Goal: Obtain resource: Download file/media

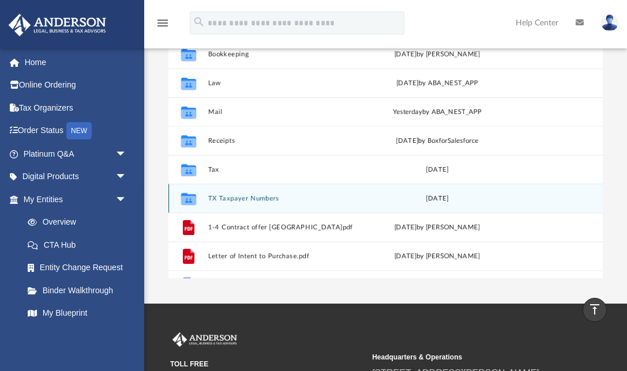
scroll to position [170, 0]
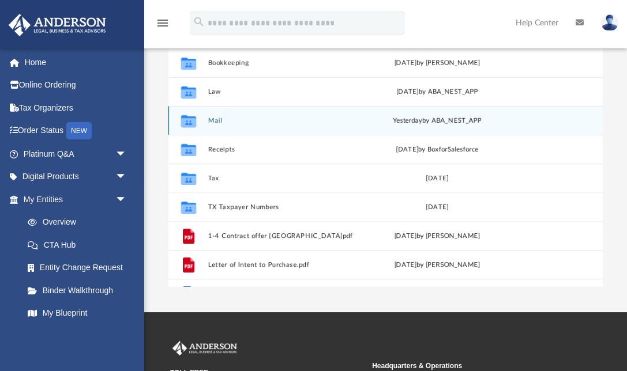
click at [219, 120] on button "Mail" at bounding box center [282, 120] width 149 height 7
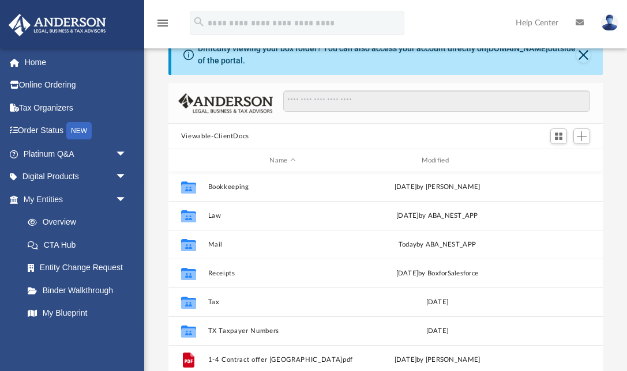
scroll to position [1, 1]
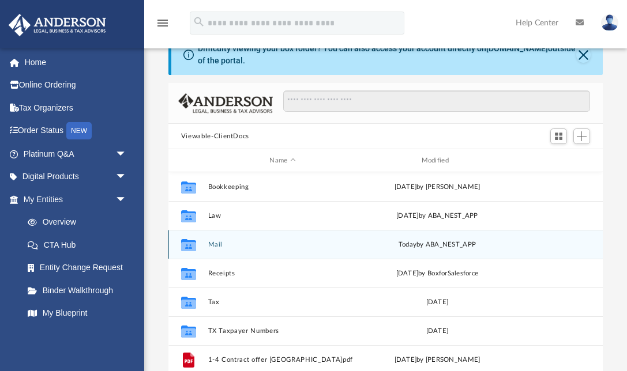
click at [217, 242] on button "Mail" at bounding box center [282, 244] width 149 height 7
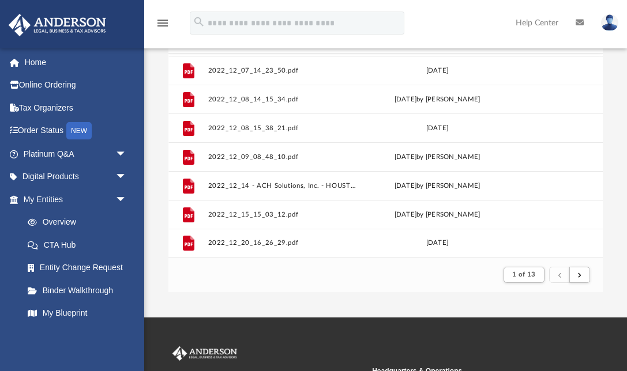
scroll to position [167, 0]
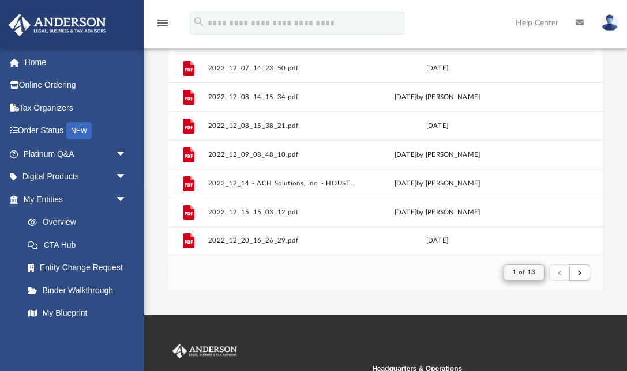
click at [539, 271] on button "1 of 13" at bounding box center [524, 273] width 41 height 16
click at [529, 243] on ul "1 2 3 4 5 6 7 8 9 10 11 12 13" at bounding box center [535, 187] width 22 height 152
click at [532, 243] on li "13" at bounding box center [534, 248] width 9 height 12
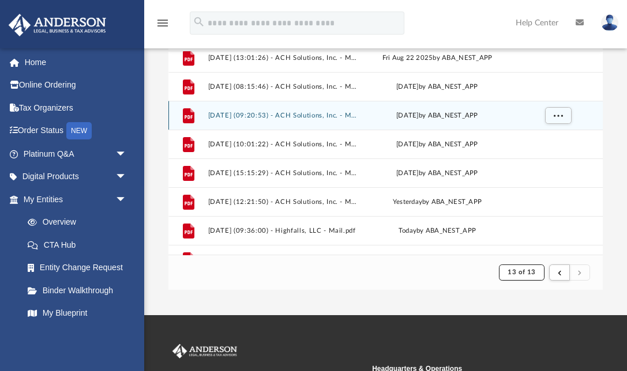
scroll to position [97, 0]
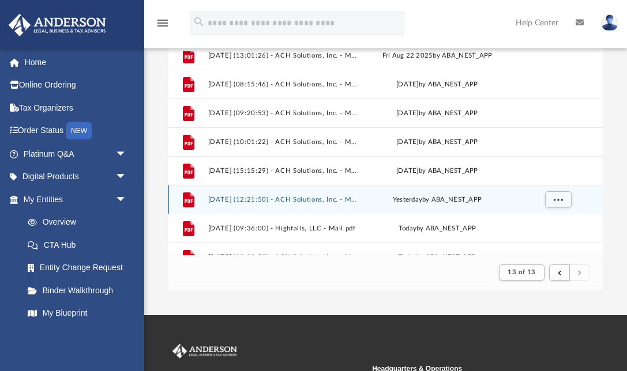
click at [303, 197] on button "2025.09.09 (12:21:50) - ACH Solutions, Inc. - Mail from ACH Solutions Inc.pdf" at bounding box center [282, 199] width 149 height 7
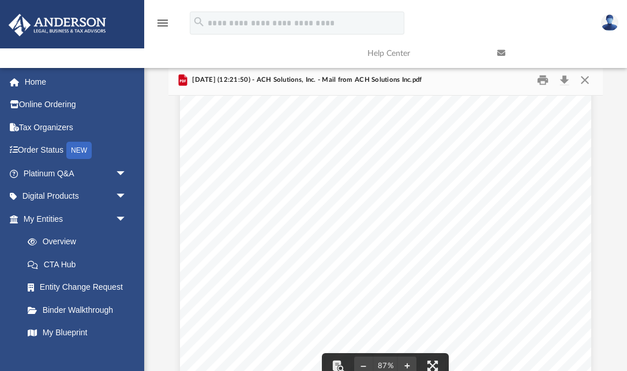
scroll to position [100, 0]
click at [592, 243] on button "Preview" at bounding box center [589, 244] width 25 height 32
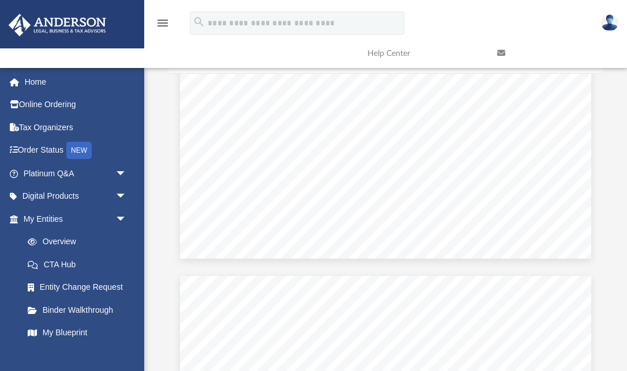
scroll to position [351, 0]
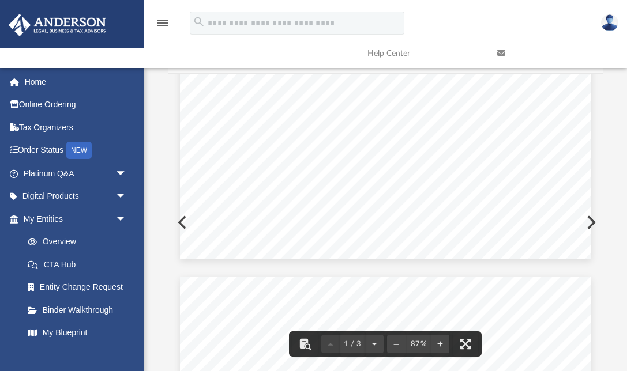
click at [591, 221] on button "Preview" at bounding box center [589, 223] width 25 height 32
click at [593, 222] on button "Preview" at bounding box center [589, 223] width 25 height 32
click at [184, 220] on div "TEXAS COMPTROLLER OF PUBLIC ACCOUNTS Comptroller.Texas. Gov PRESTIGE WORLD MANA…" at bounding box center [385, 350] width 411 height 536
click at [175, 223] on button "Preview" at bounding box center [180, 223] width 25 height 32
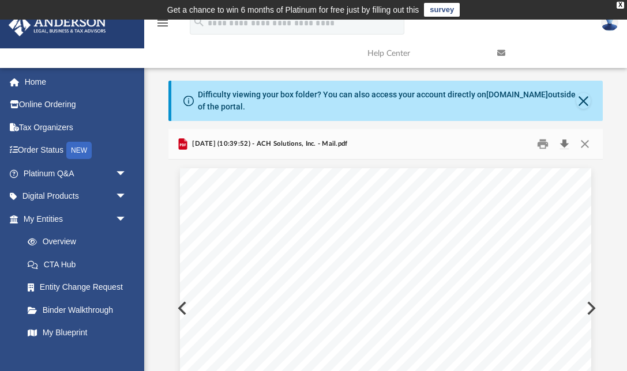
click at [564, 142] on button "Download" at bounding box center [564, 145] width 21 height 18
click at [172, 306] on button "Preview" at bounding box center [180, 308] width 25 height 32
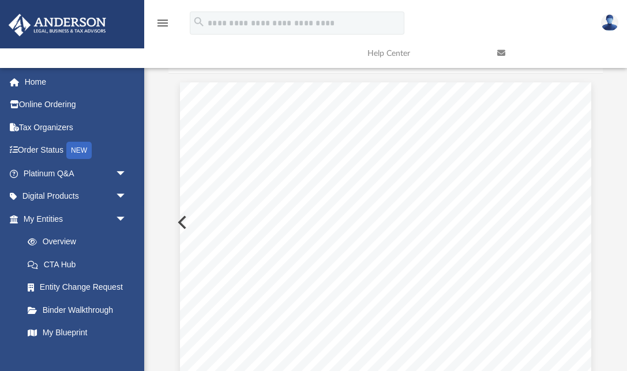
click at [177, 219] on button "Preview" at bounding box center [180, 223] width 25 height 32
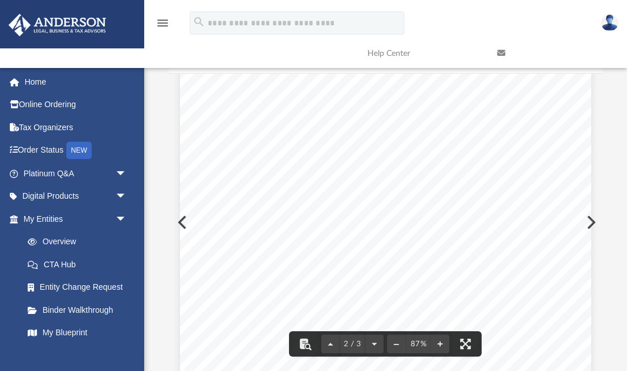
scroll to position [662, 0]
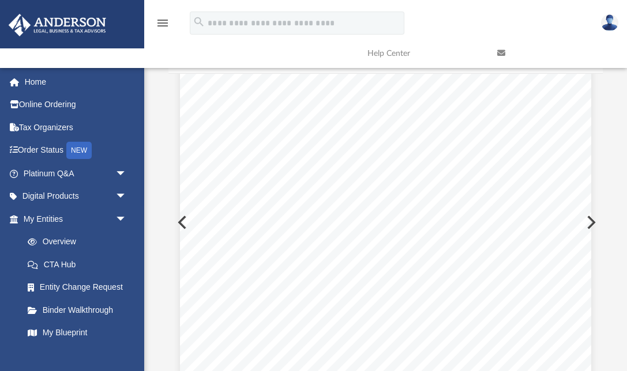
click at [178, 226] on button "Preview" at bounding box center [180, 223] width 25 height 32
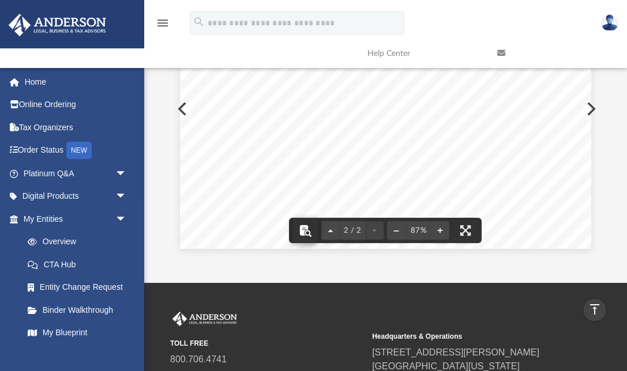
scroll to position [202, 0]
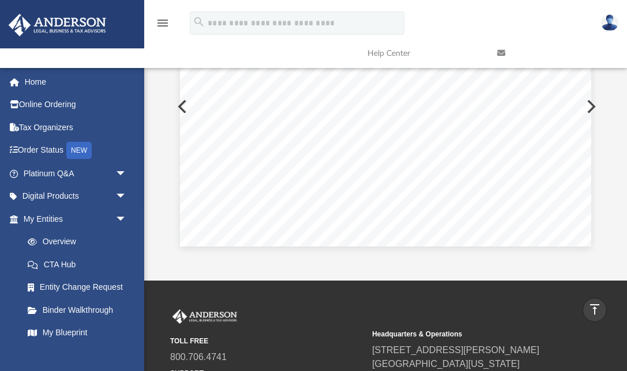
click at [178, 108] on button "Preview" at bounding box center [180, 107] width 25 height 32
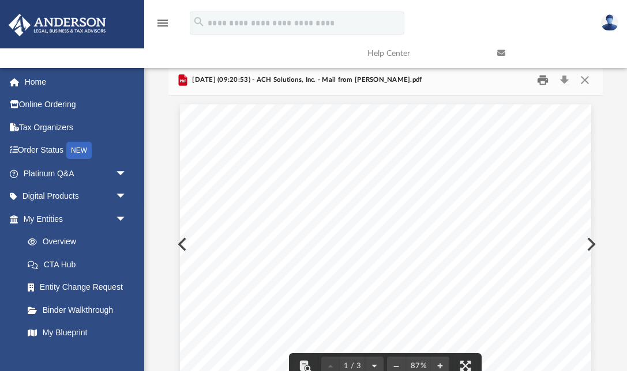
scroll to position [0, 0]
click at [560, 79] on button "Download" at bounding box center [564, 81] width 21 height 18
click at [178, 242] on button "Preview" at bounding box center [180, 244] width 25 height 32
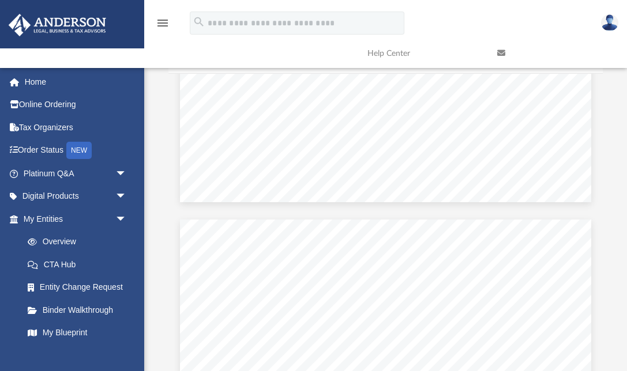
scroll to position [412, 0]
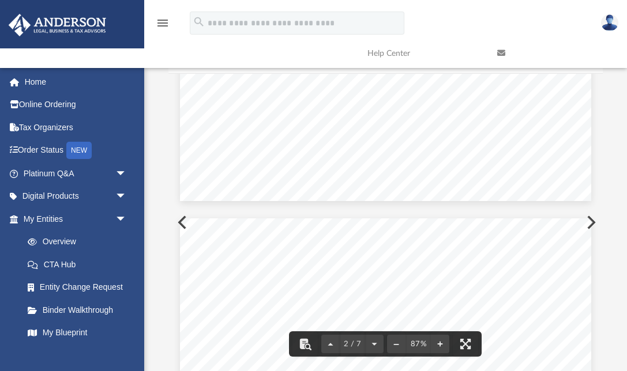
click at [171, 220] on button "Preview" at bounding box center [180, 223] width 25 height 32
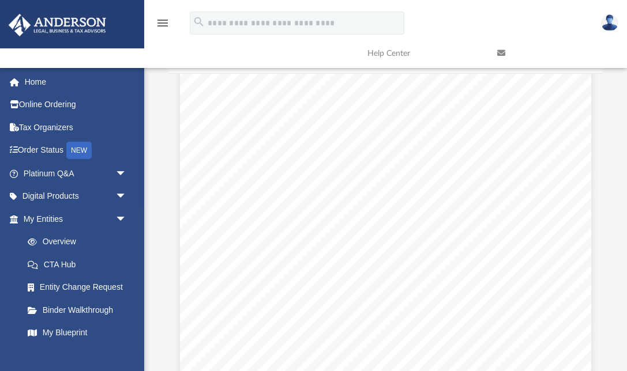
scroll to position [84, 0]
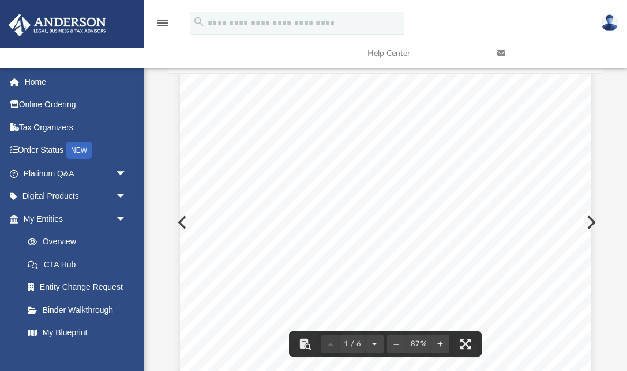
click at [179, 219] on button "Preview" at bounding box center [180, 223] width 25 height 32
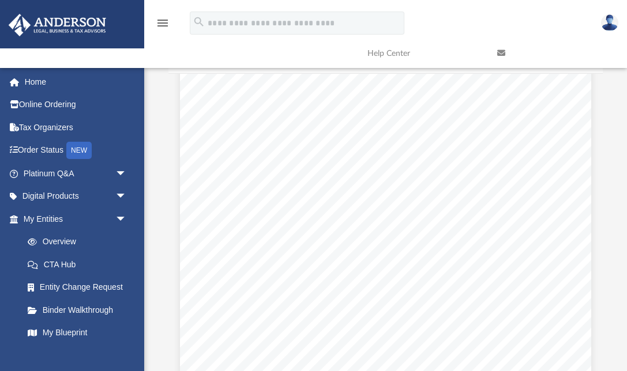
scroll to position [138, 0]
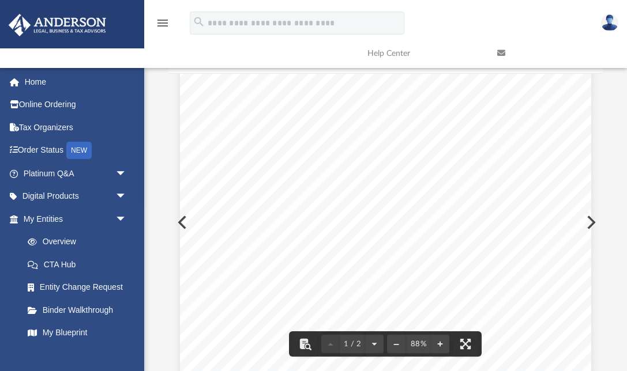
click at [179, 225] on button "Preview" at bounding box center [180, 223] width 25 height 32
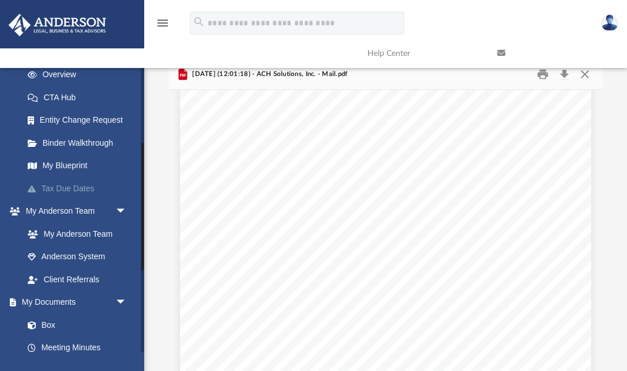
scroll to position [169, 0]
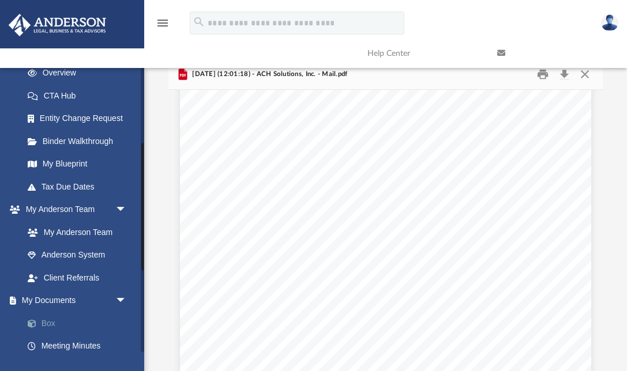
click at [49, 322] on link "Box" at bounding box center [80, 323] width 128 height 23
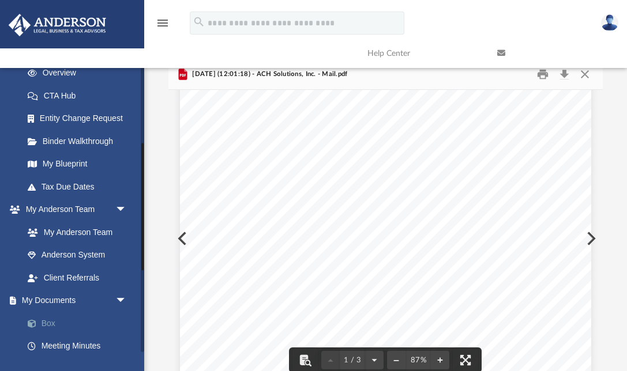
click at [51, 316] on link "Box" at bounding box center [80, 323] width 128 height 23
click at [583, 73] on link at bounding box center [554, 54] width 130 height 46
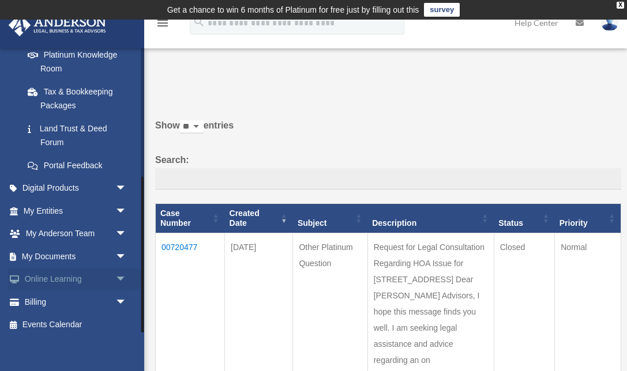
scroll to position [235, 0]
click at [61, 251] on link "My Documents arrow_drop_down" at bounding box center [76, 257] width 136 height 23
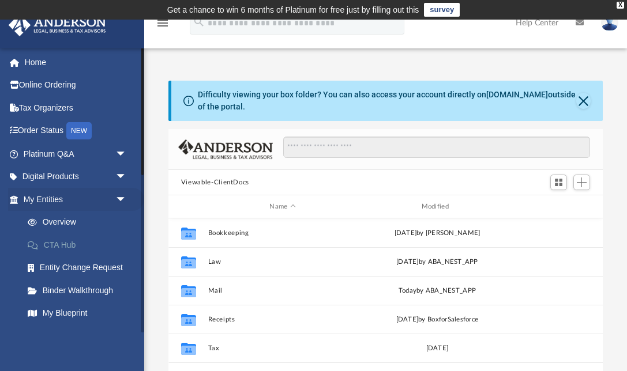
scroll to position [262, 435]
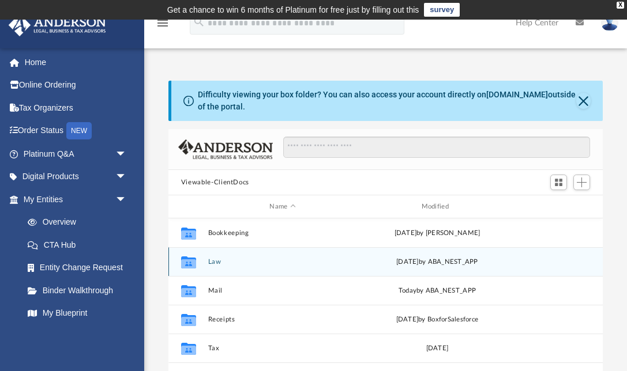
click at [215, 261] on button "Law" at bounding box center [282, 261] width 149 height 7
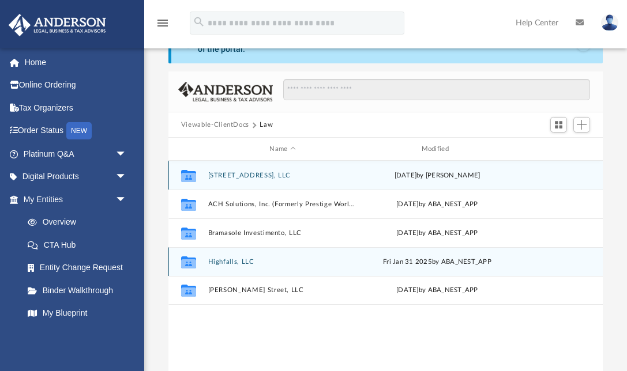
scroll to position [62, 0]
